Goal: Task Accomplishment & Management: Use online tool/utility

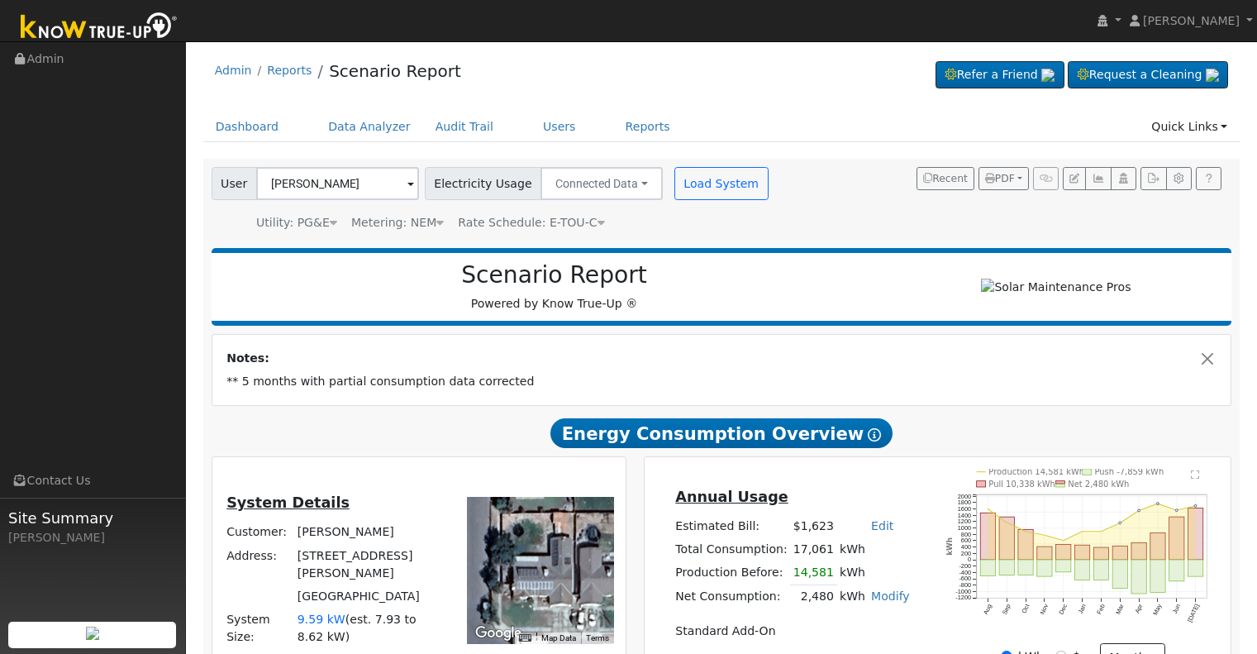
scroll to position [165, 0]
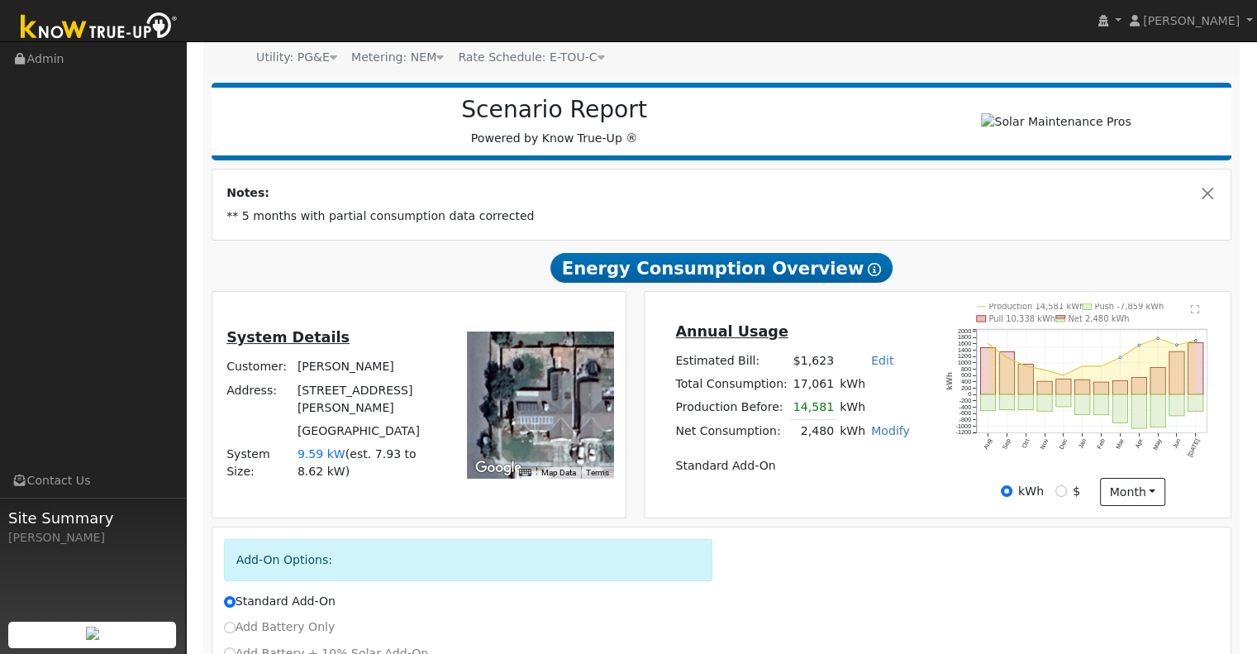
click at [779, 179] on div "Notes: ** 5 months with partial consumption data corrected" at bounding box center [721, 203] width 1019 height 69
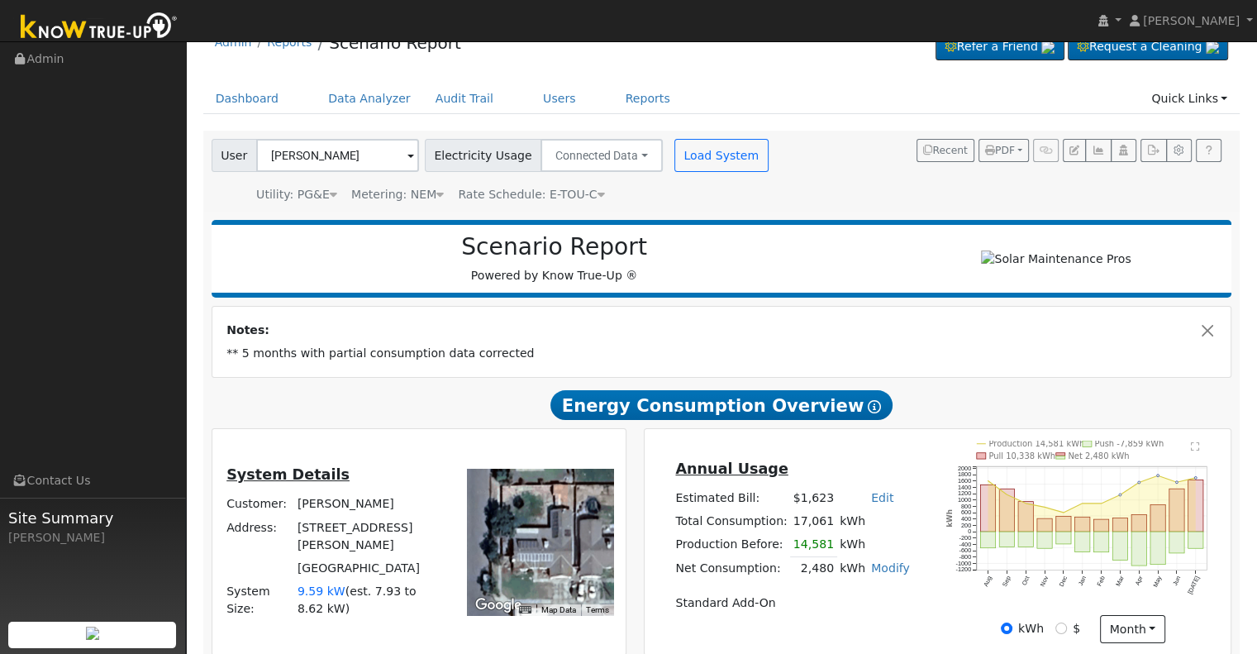
scroll to position [27, 0]
click at [531, 101] on link "Users" at bounding box center [560, 99] width 58 height 31
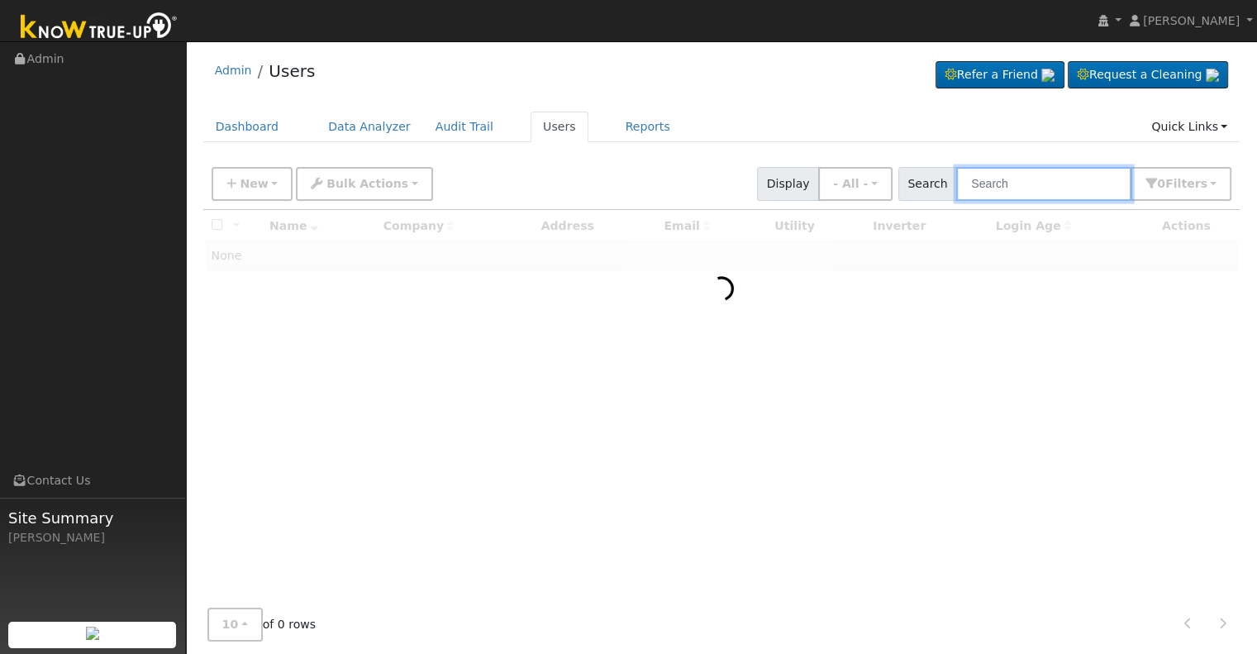
click at [1025, 189] on input "text" at bounding box center [1043, 184] width 175 height 34
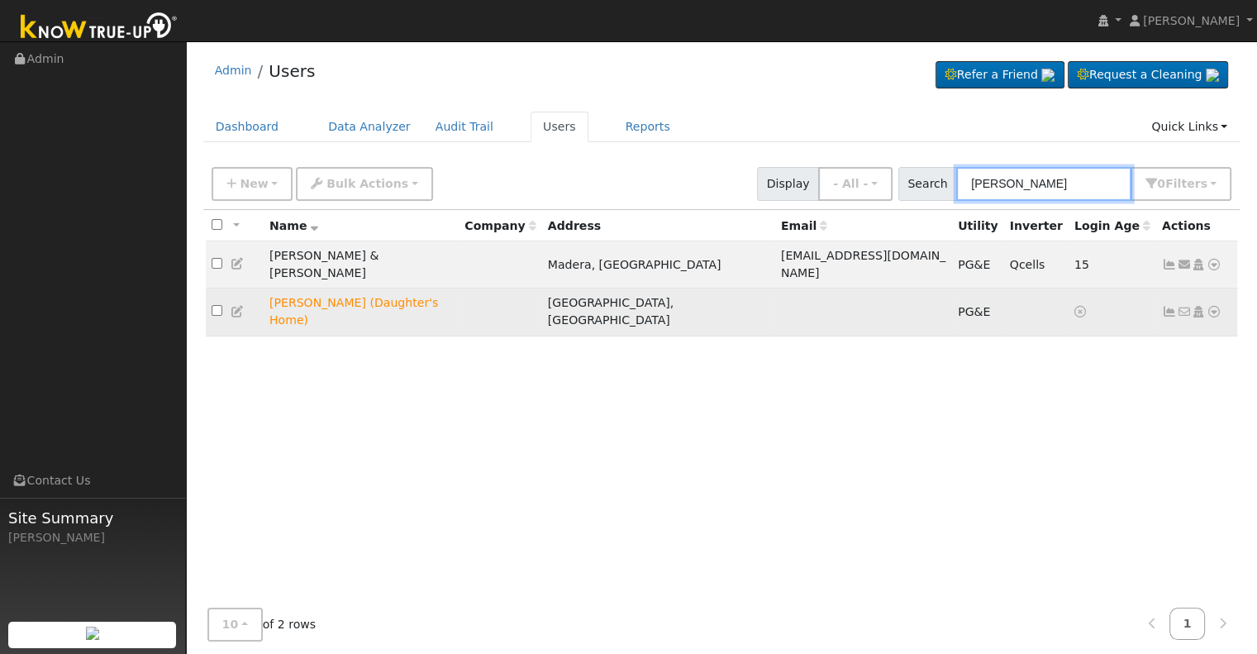
type input "[PERSON_NAME]"
click at [1213, 306] on icon at bounding box center [1214, 312] width 15 height 12
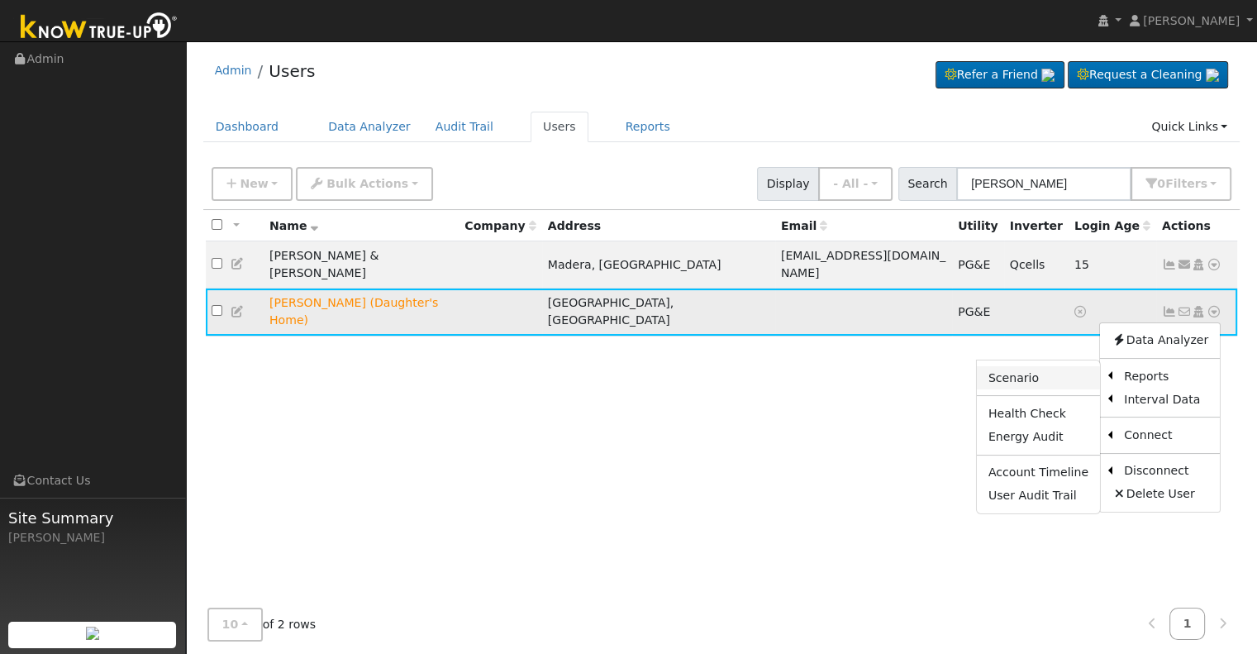
click at [1041, 366] on link "Scenario" at bounding box center [1038, 377] width 123 height 23
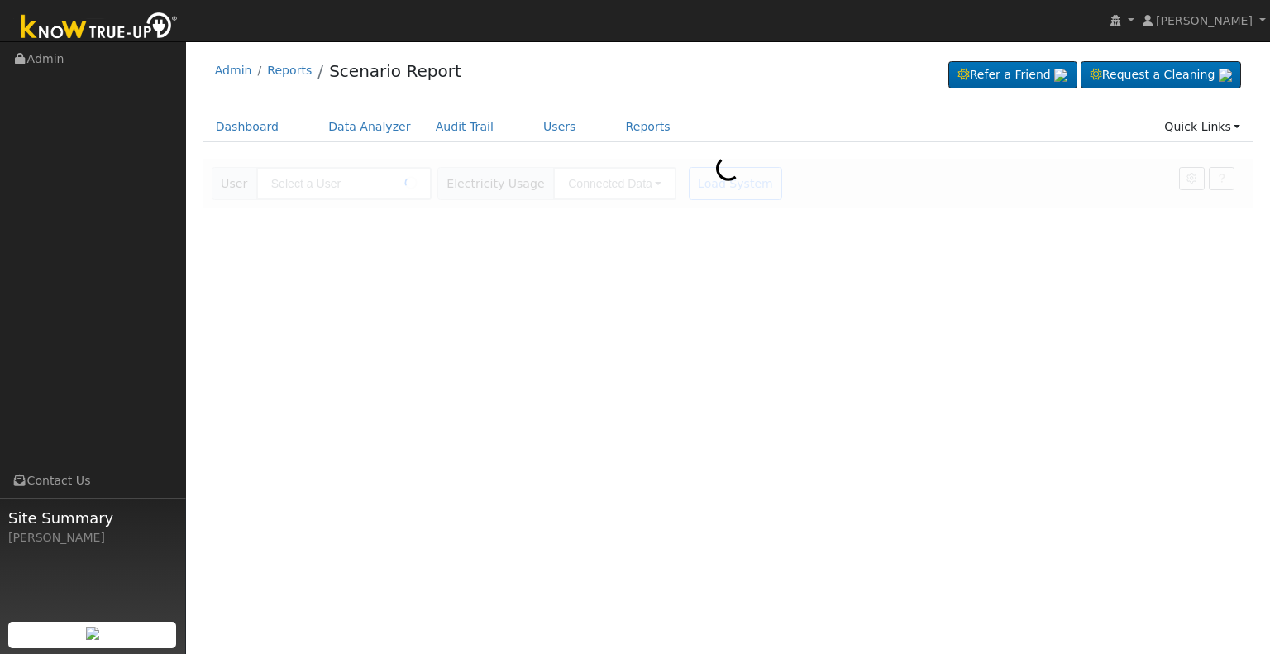
type input "[PERSON_NAME] (Daughter's Home)"
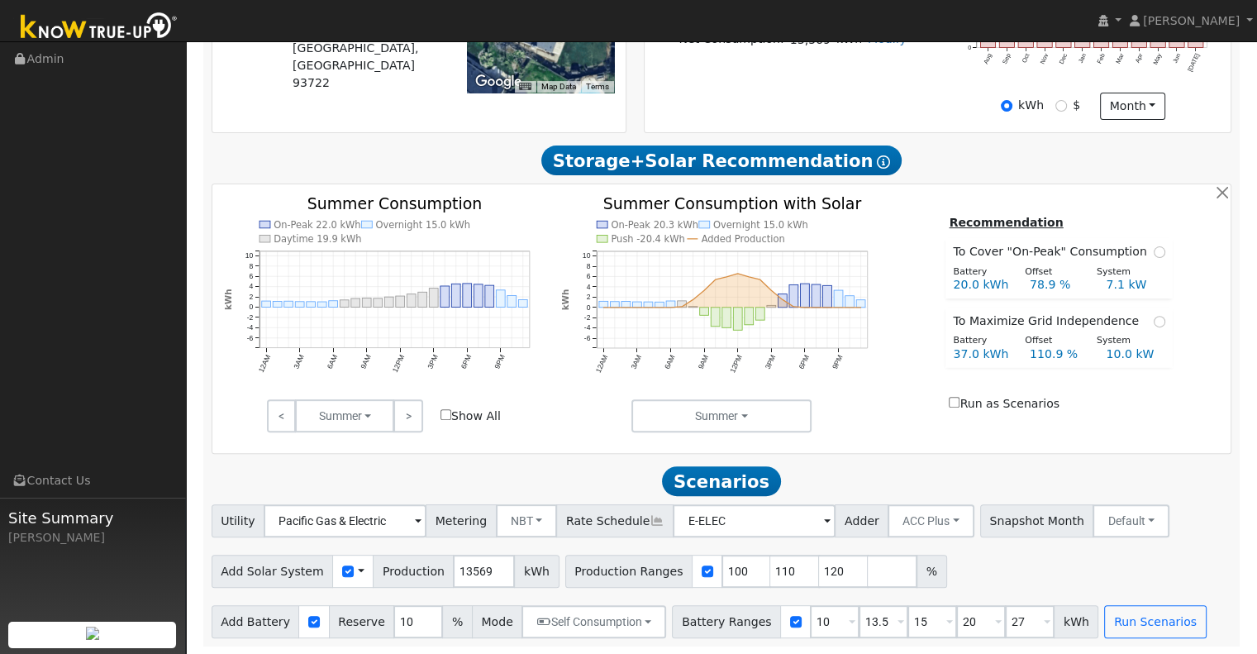
scroll to position [479, 0]
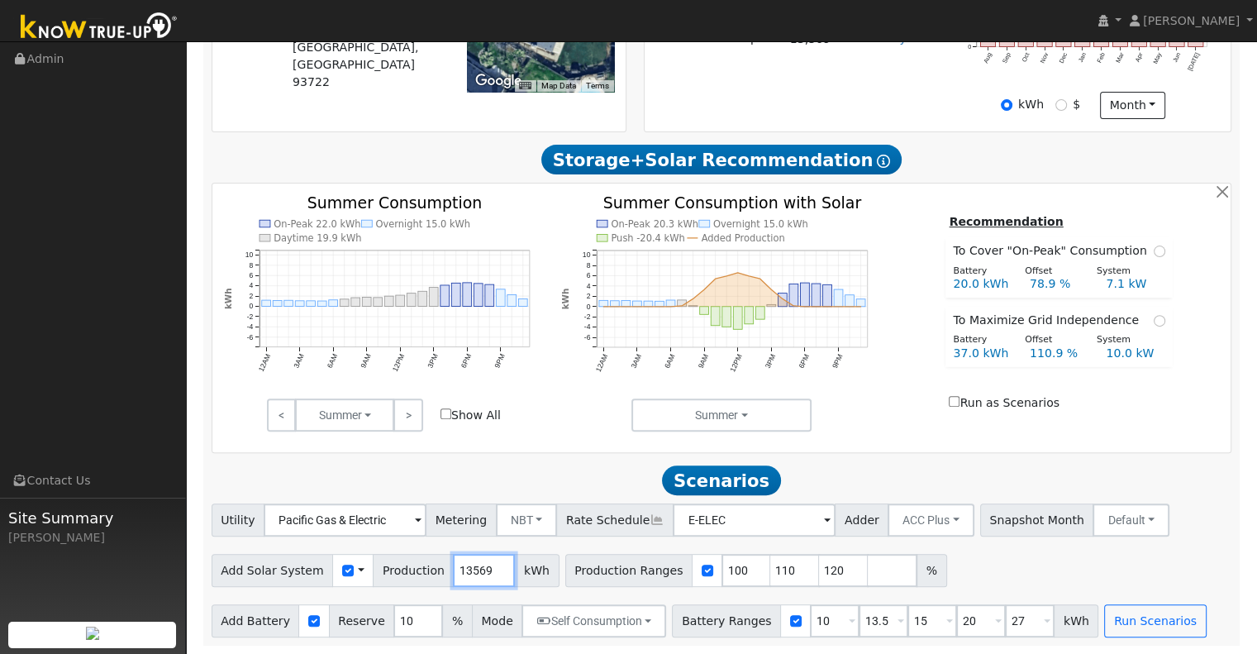
drag, startPoint x: 474, startPoint y: 567, endPoint x: 439, endPoint y: 574, distance: 36.2
click at [453, 574] on input "13569" at bounding box center [484, 570] width 62 height 33
type input "14547"
click at [770, 569] on input "110" at bounding box center [795, 570] width 50 height 33
type input "120"
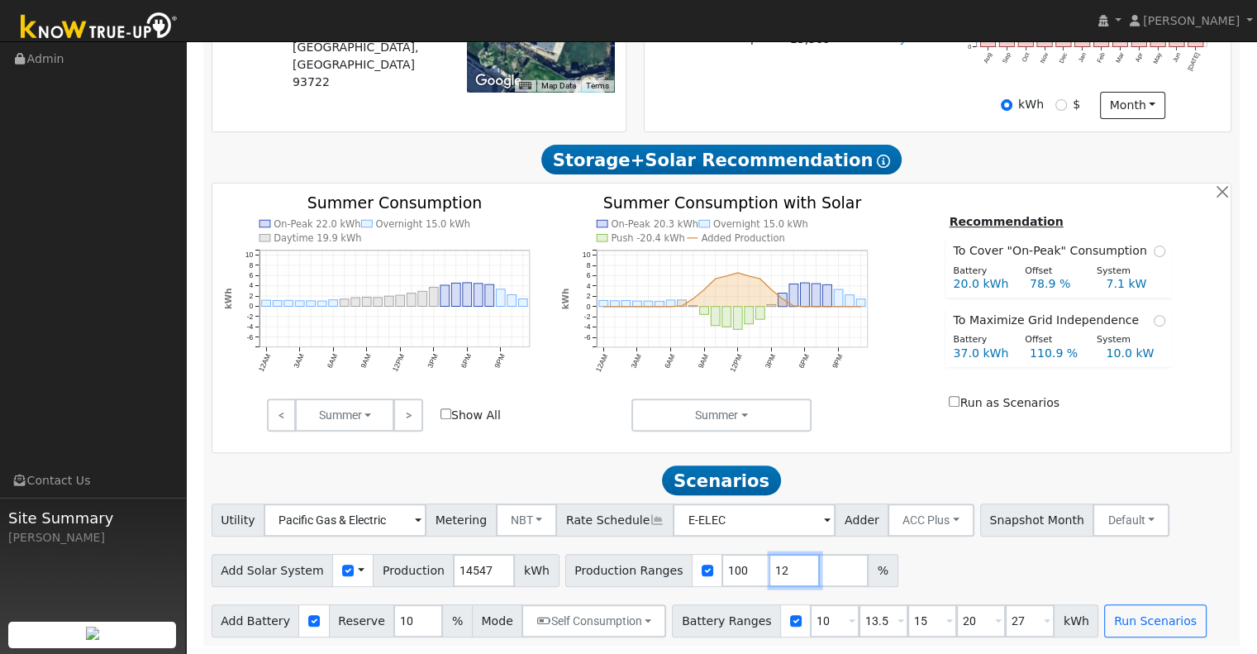
type input "1"
click at [813, 627] on input "1" at bounding box center [835, 620] width 50 height 33
type input "13.5"
type input "15"
type input "20"
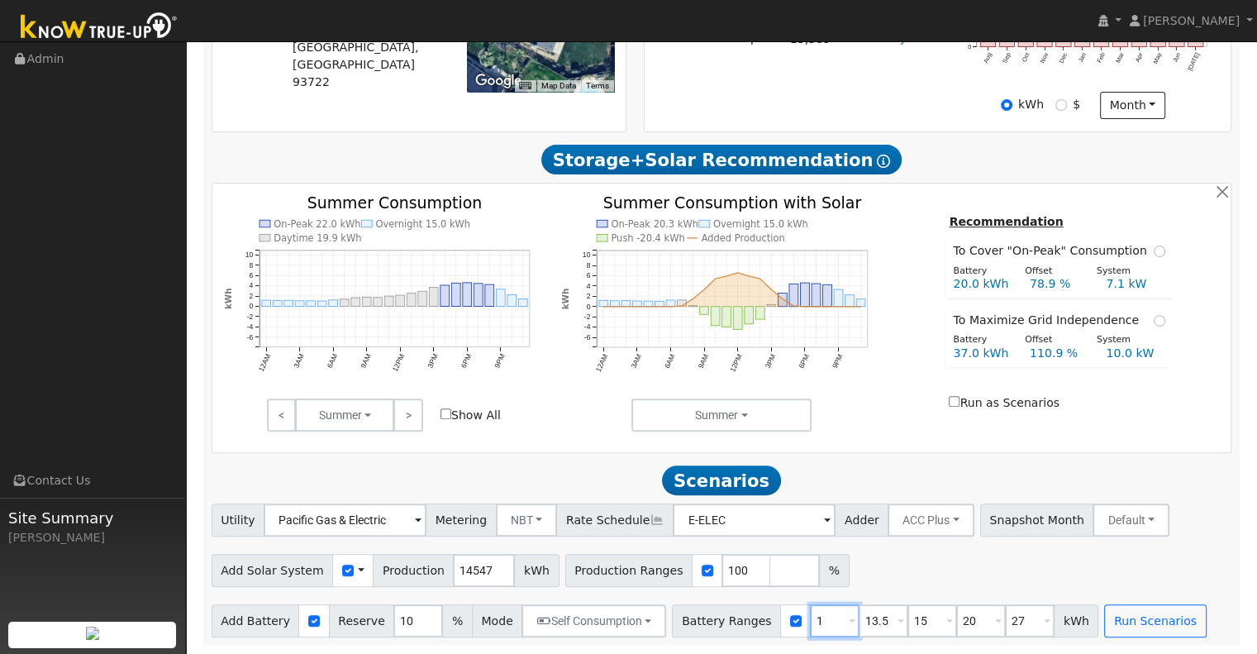
type input "27"
type input "15"
type input "20"
type input "27"
type input "20"
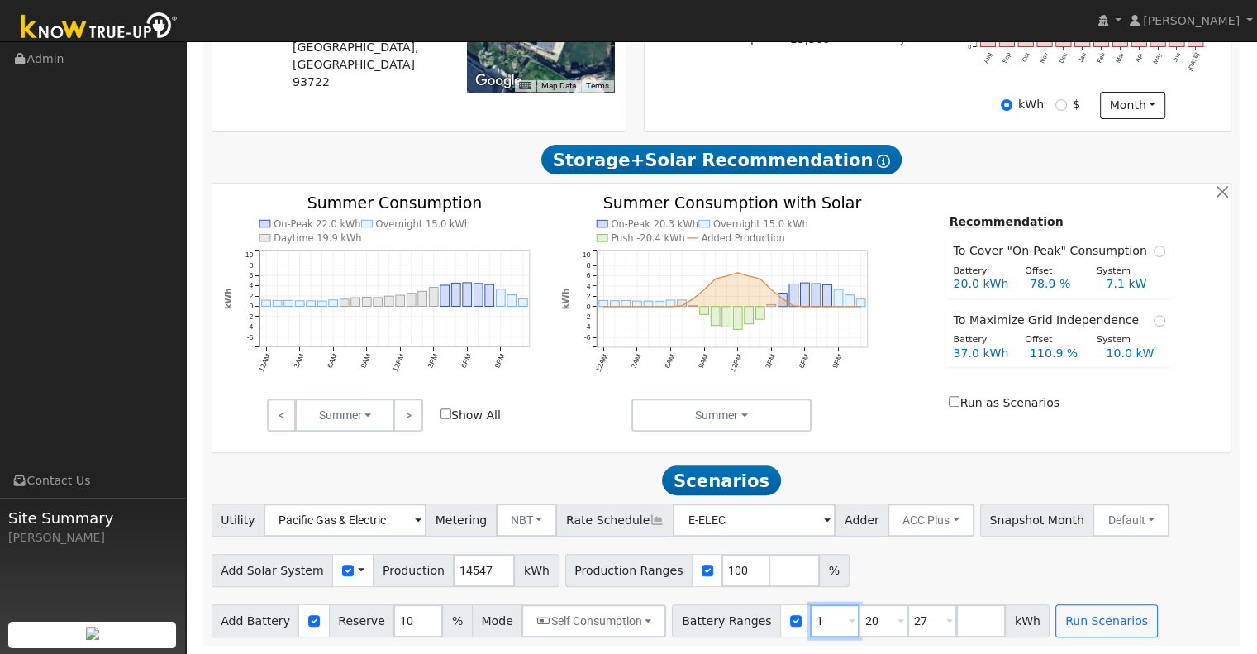
type input "27"
type input "24"
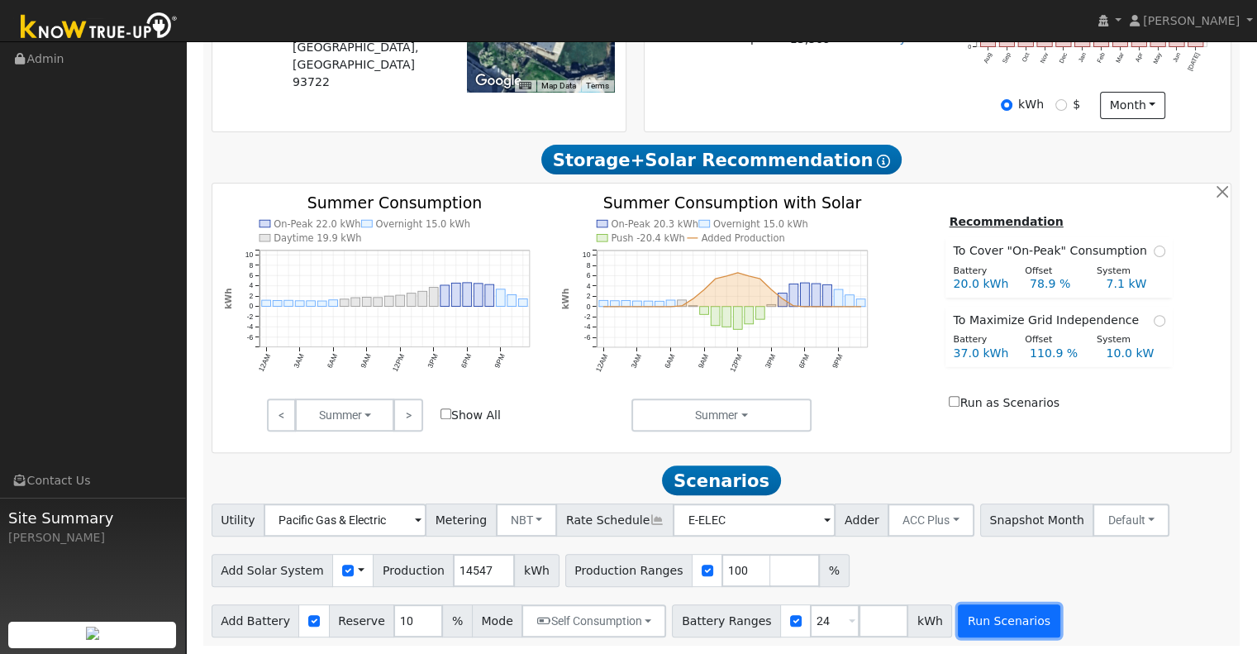
click at [972, 622] on button "Run Scenarios" at bounding box center [1009, 620] width 102 height 33
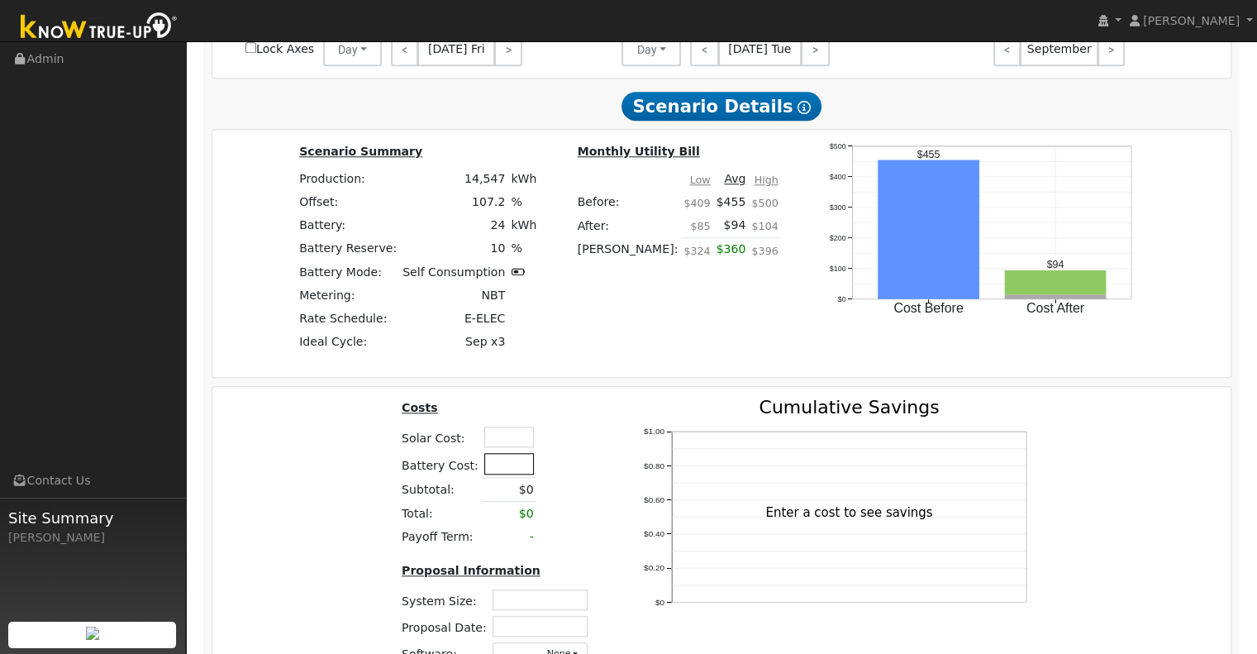
scroll to position [1443, 0]
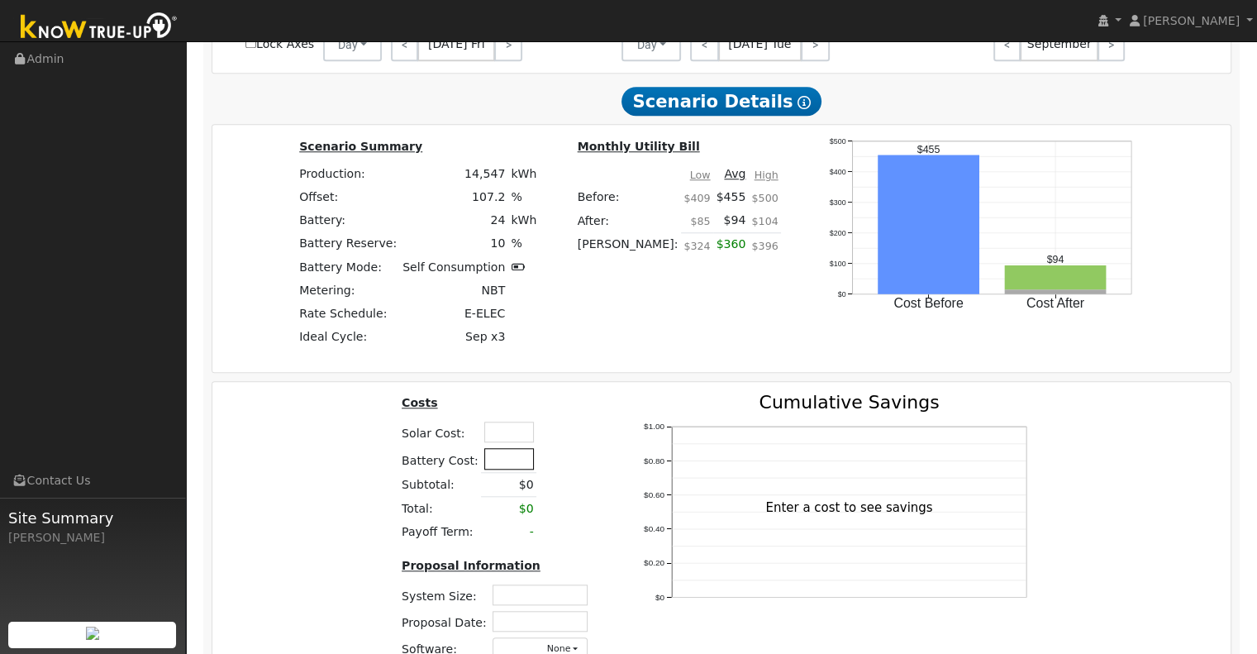
click at [494, 457] on input "text" at bounding box center [509, 458] width 50 height 21
click at [493, 437] on input "text" at bounding box center [509, 432] width 50 height 21
type input "$20,000"
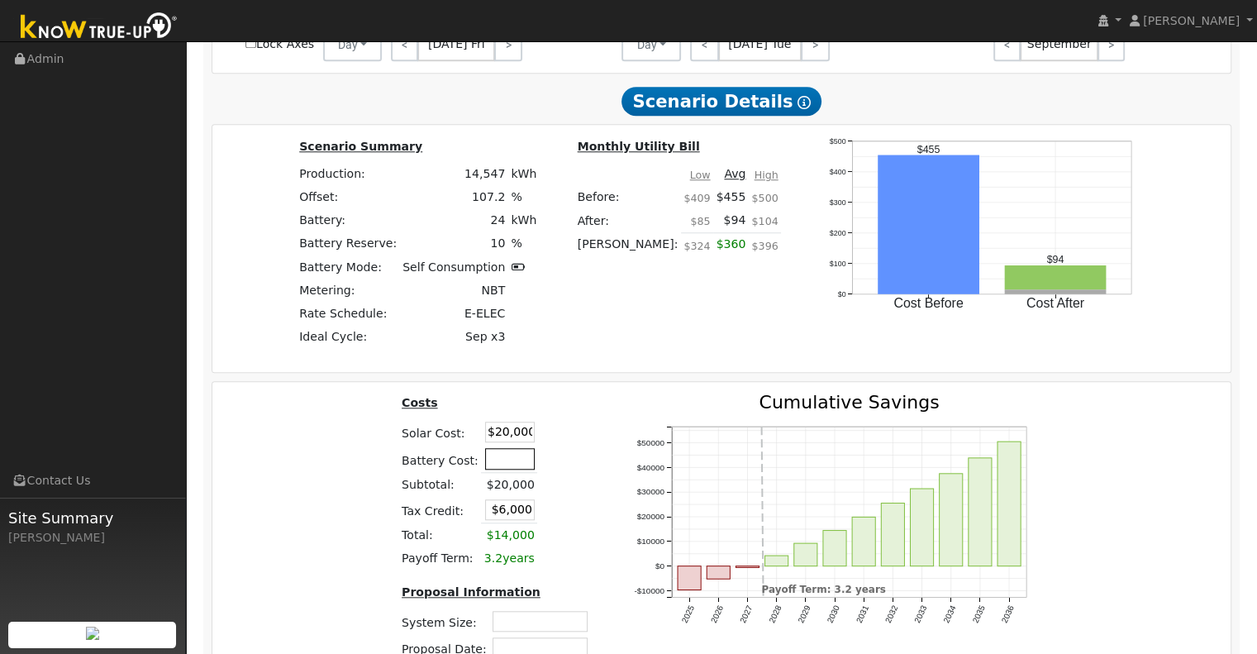
click at [506, 464] on input "text" at bounding box center [510, 458] width 50 height 21
type input "$17,000"
type input "$11,100"
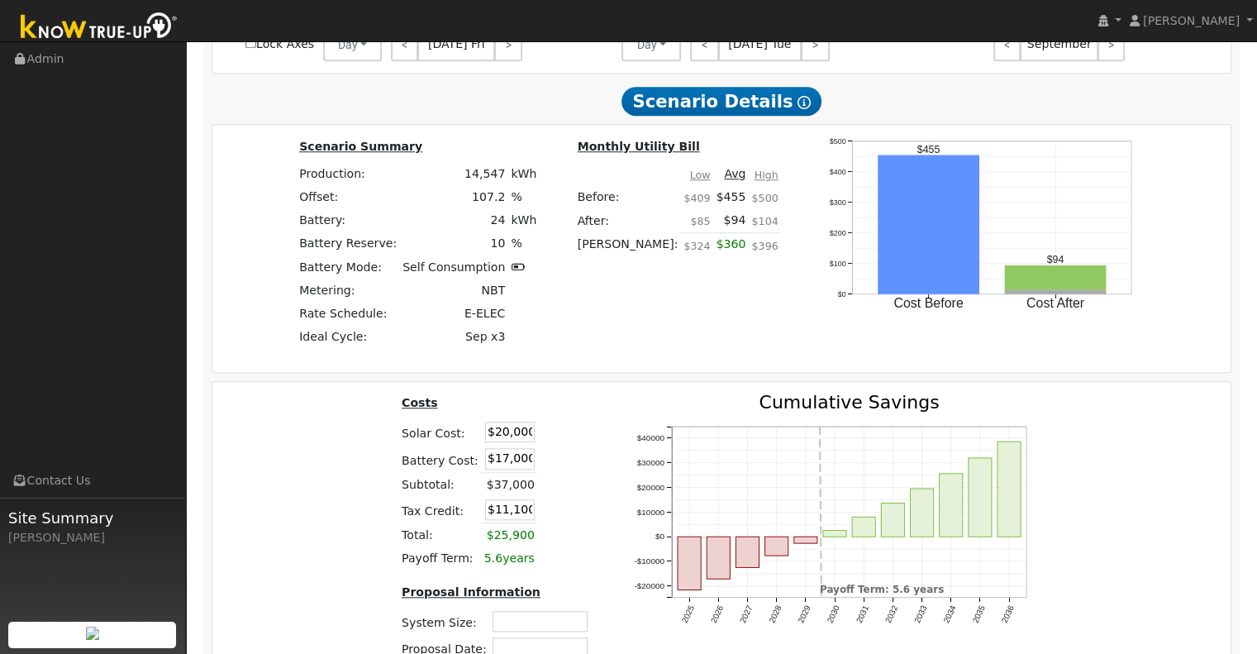
click at [572, 456] on table "Costs Solar Cost: $20,000 Battery Cost: $17,000 Subtotal: $37,000 Tax Credit: $…" at bounding box center [498, 481] width 198 height 177
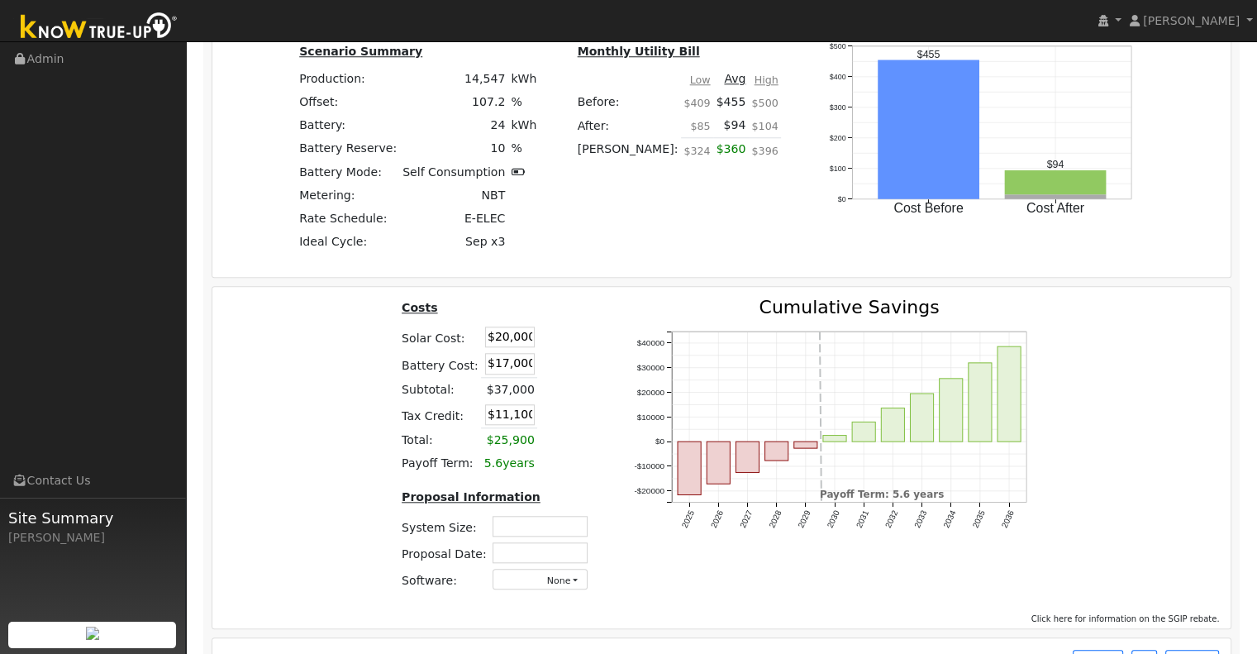
scroll to position [1581, 0]
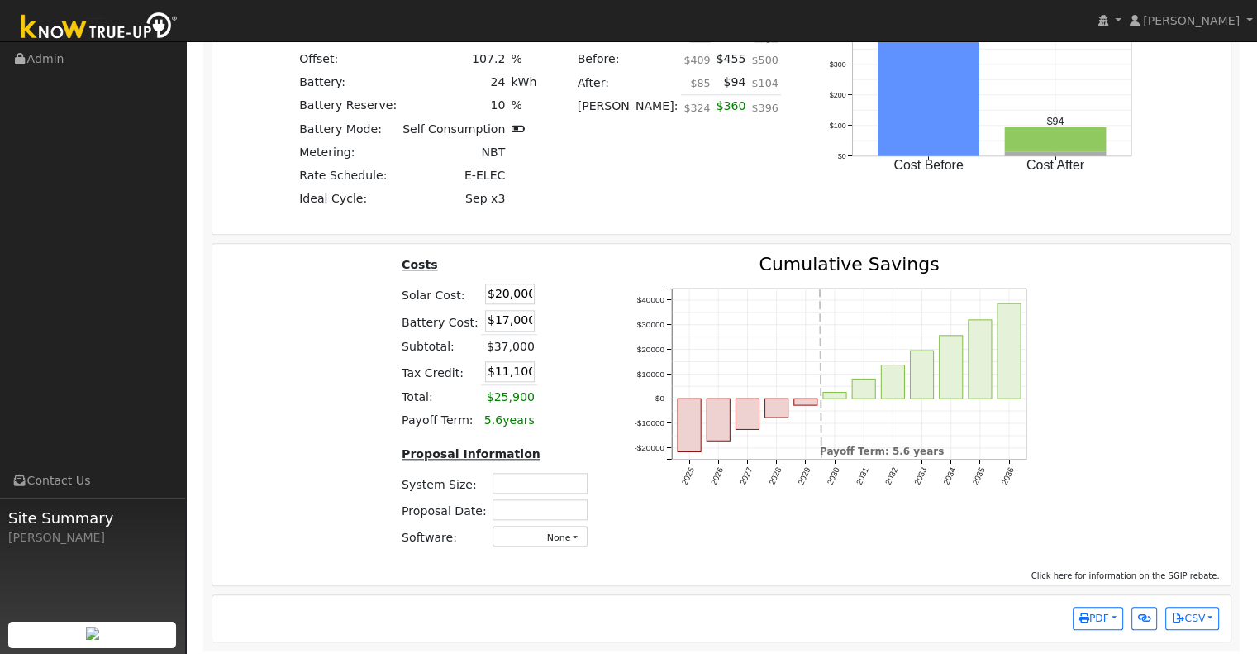
drag, startPoint x: 479, startPoint y: 376, endPoint x: 531, endPoint y: 371, distance: 51.5
click at [531, 371] on tr "Tax Credit: $11,100" at bounding box center [498, 371] width 198 height 27
type input "$11,100"
click at [546, 393] on td at bounding box center [551, 397] width 29 height 24
drag, startPoint x: 523, startPoint y: 372, endPoint x: 478, endPoint y: 382, distance: 46.5
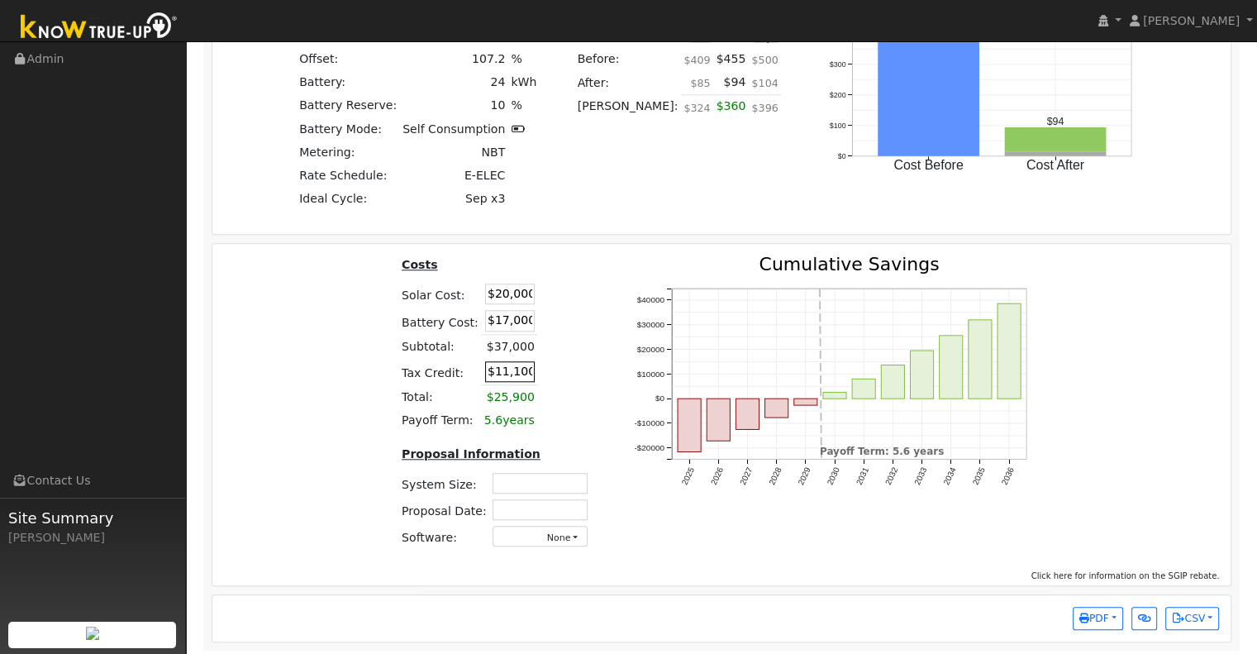
click at [485, 382] on input "$11,100" at bounding box center [510, 371] width 50 height 21
type input "$11,100"
click at [545, 487] on input "text" at bounding box center [540, 483] width 95 height 21
click at [533, 488] on input "text" at bounding box center [540, 483] width 95 height 21
type input "12.9"
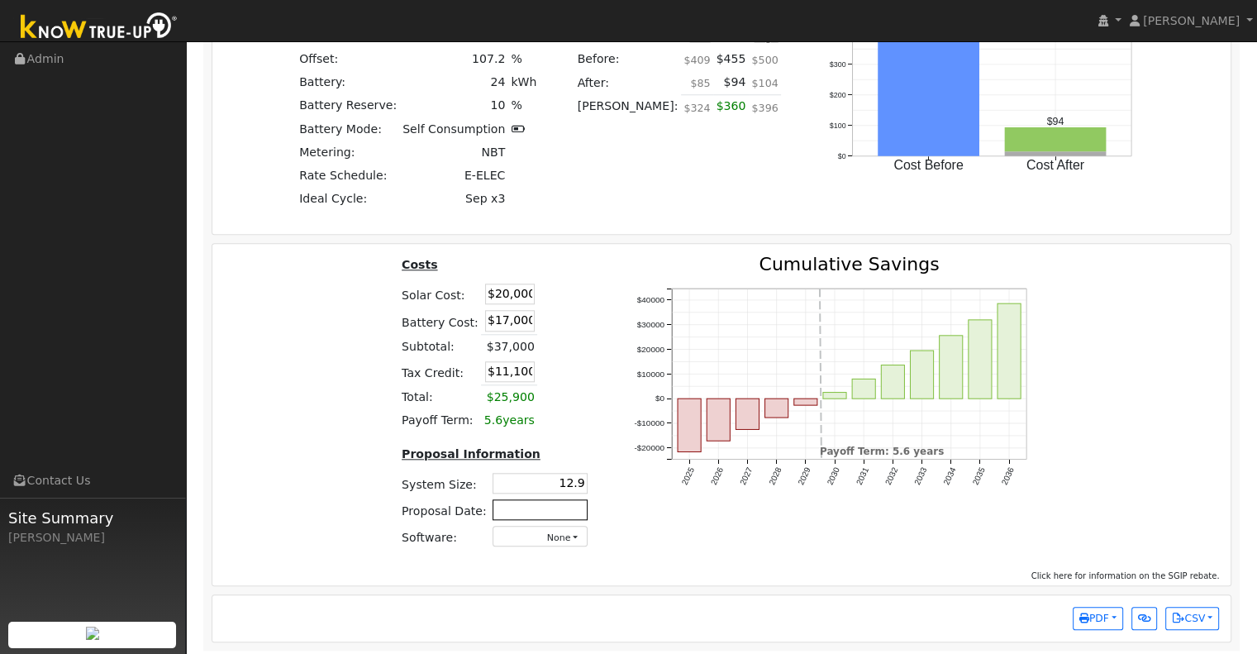
click at [558, 517] on input "text" at bounding box center [540, 509] width 95 height 21
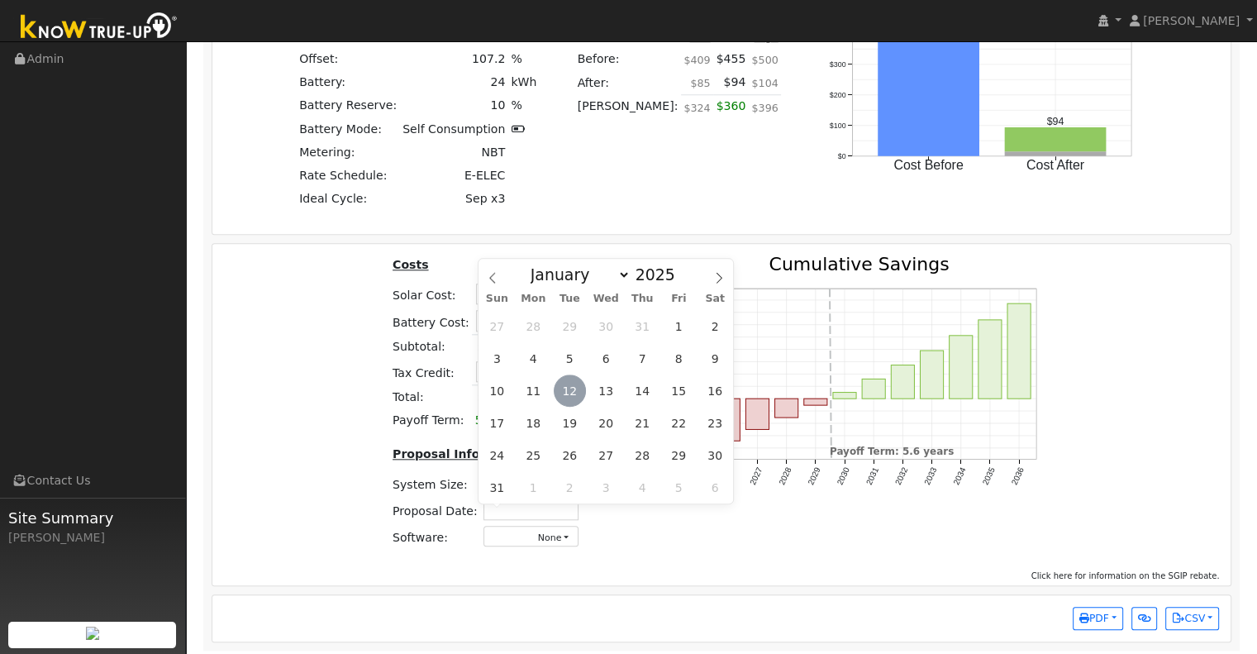
click at [569, 389] on span "12" at bounding box center [570, 390] width 32 height 32
type input "[DATE]"
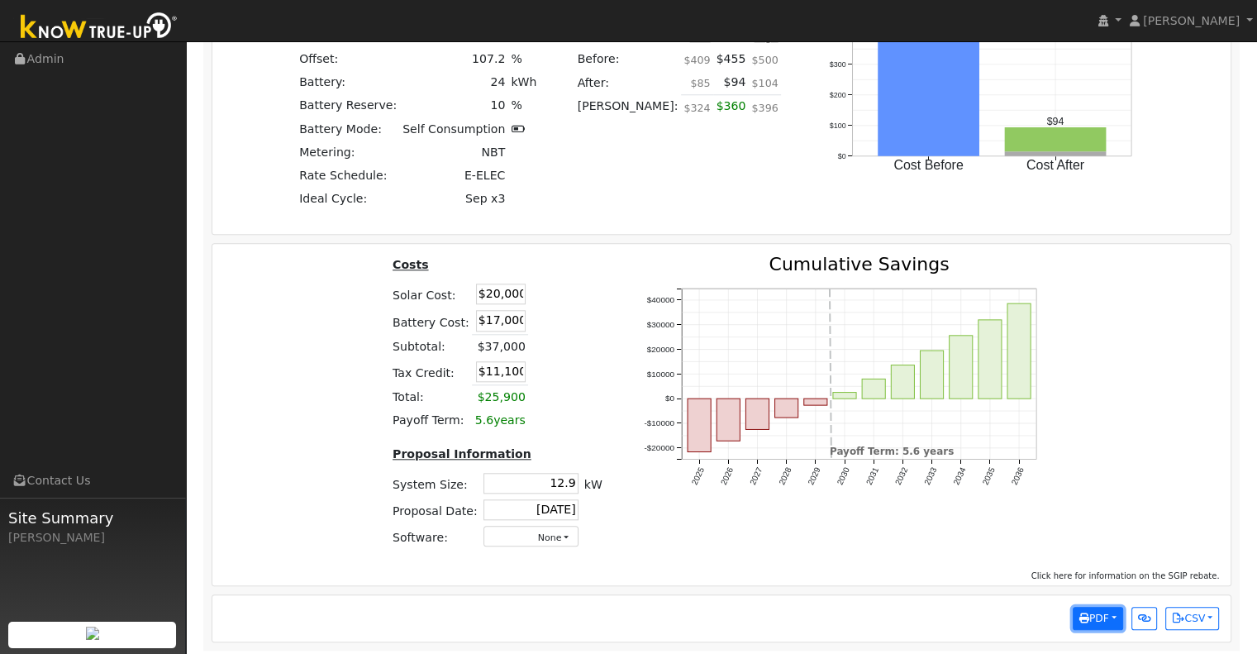
click at [1110, 617] on button "PDF" at bounding box center [1098, 618] width 50 height 23
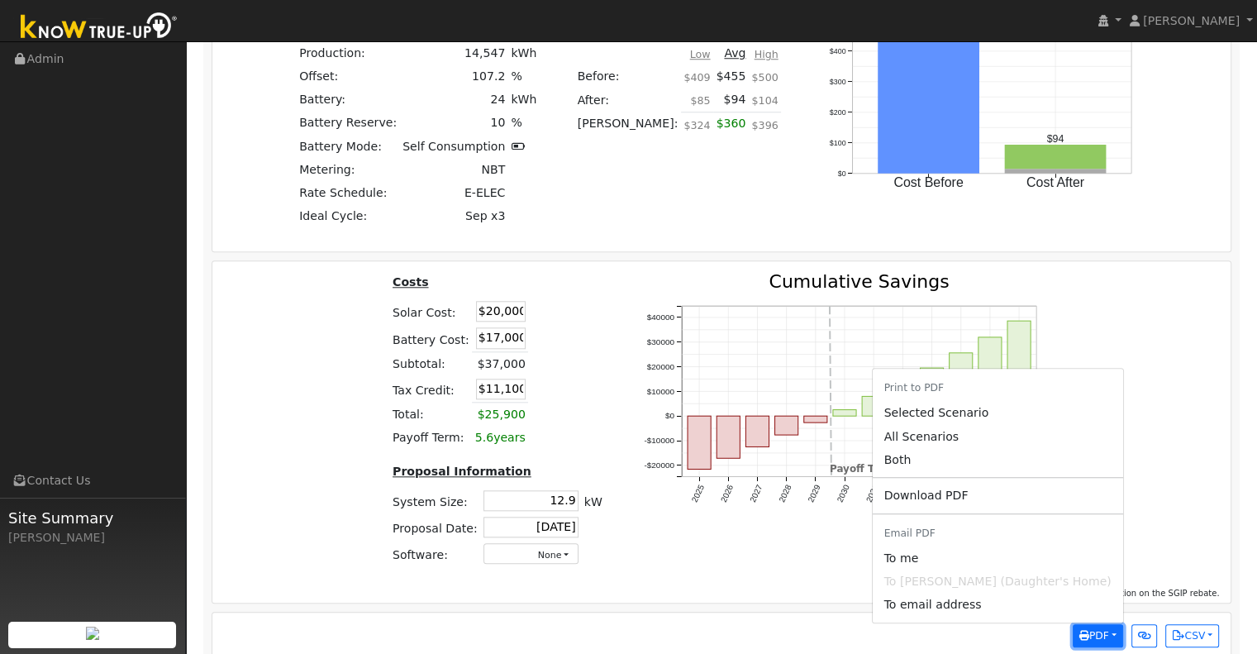
scroll to position [1554, 0]
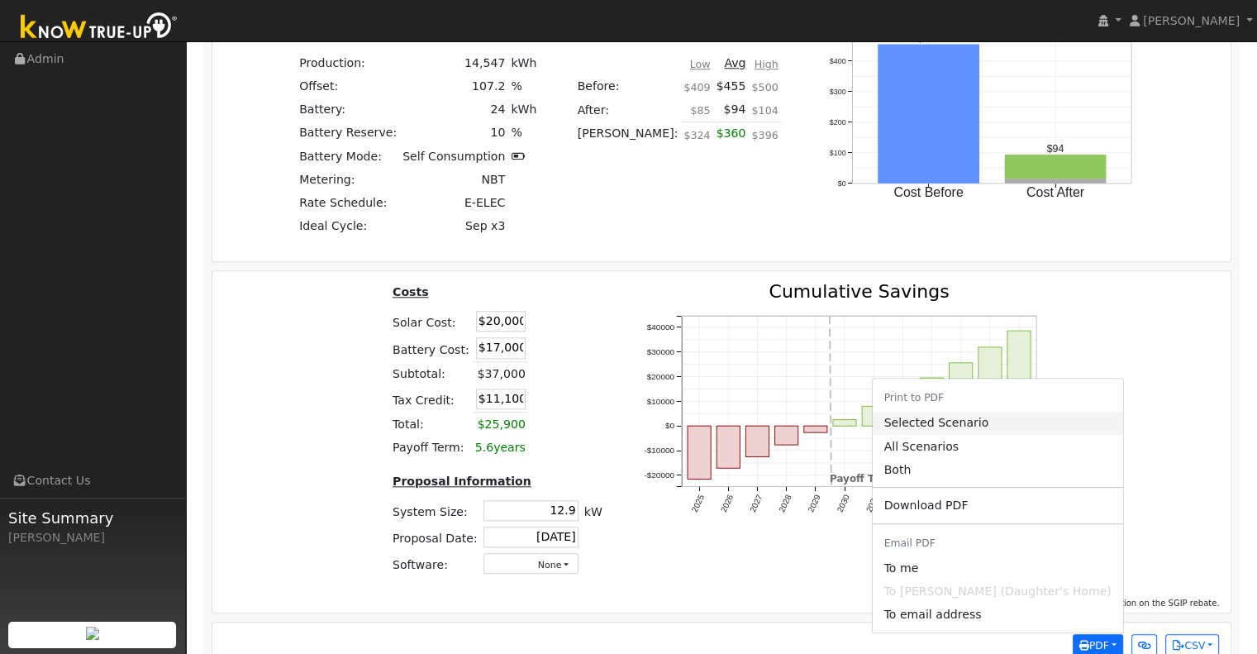
click at [972, 425] on link "Selected Scenario" at bounding box center [997, 423] width 250 height 23
